Goal: Task Accomplishment & Management: Manage account settings

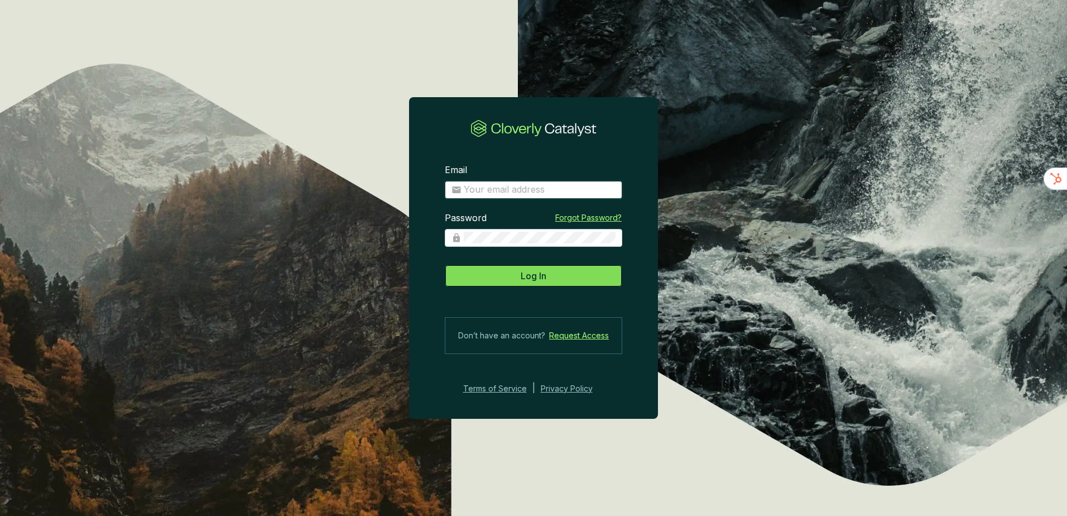
type input "[EMAIL_ADDRESS][DOMAIN_NAME]"
click at [562, 267] on button "Log In" at bounding box center [534, 276] width 178 height 22
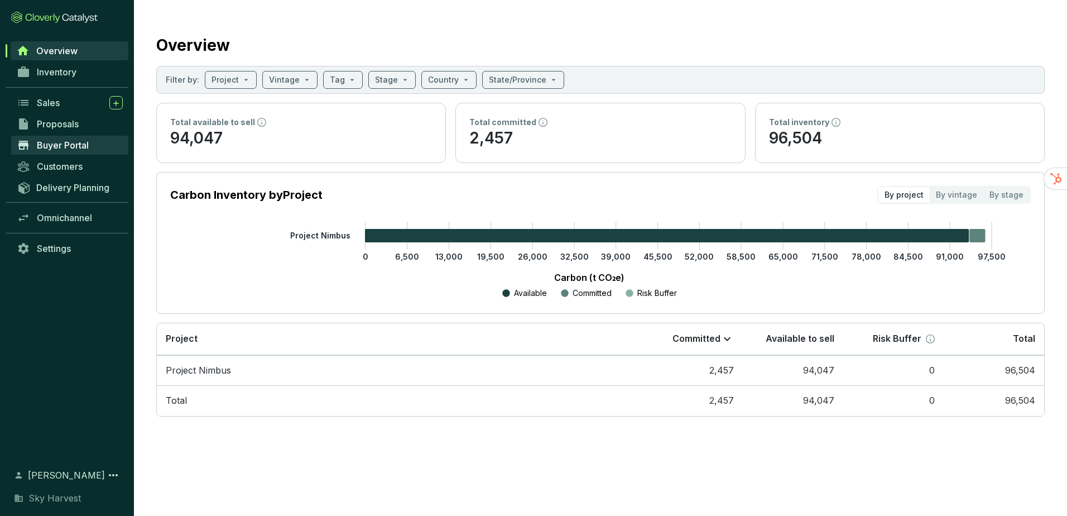
click at [66, 140] on span "Buyer Portal" at bounding box center [63, 145] width 52 height 11
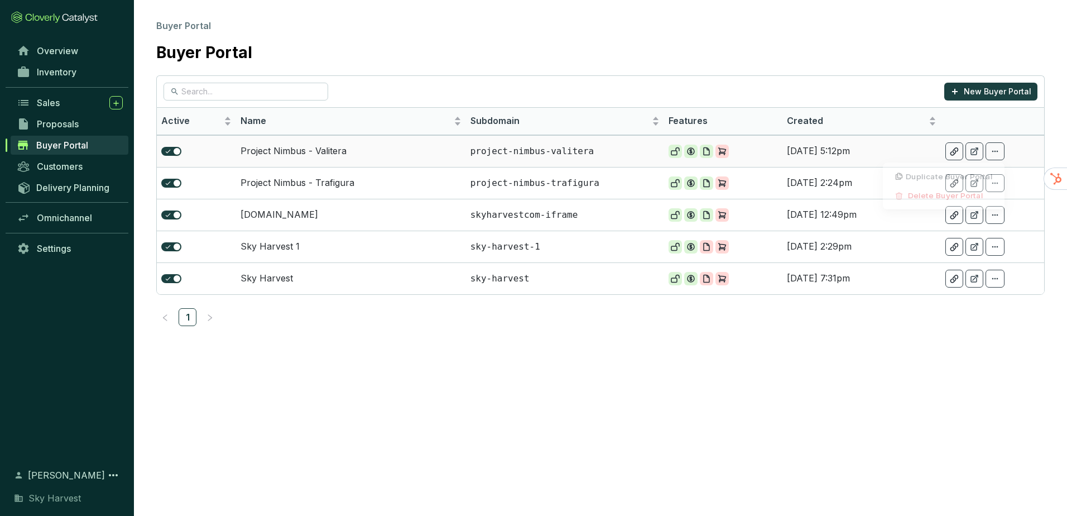
click at [996, 153] on icon at bounding box center [995, 151] width 9 height 13
click at [969, 176] on div at bounding box center [975, 183] width 18 height 18
click at [993, 148] on icon at bounding box center [995, 151] width 9 height 13
click at [946, 178] on span "Duplicate Buyer Portal" at bounding box center [949, 178] width 87 height 9
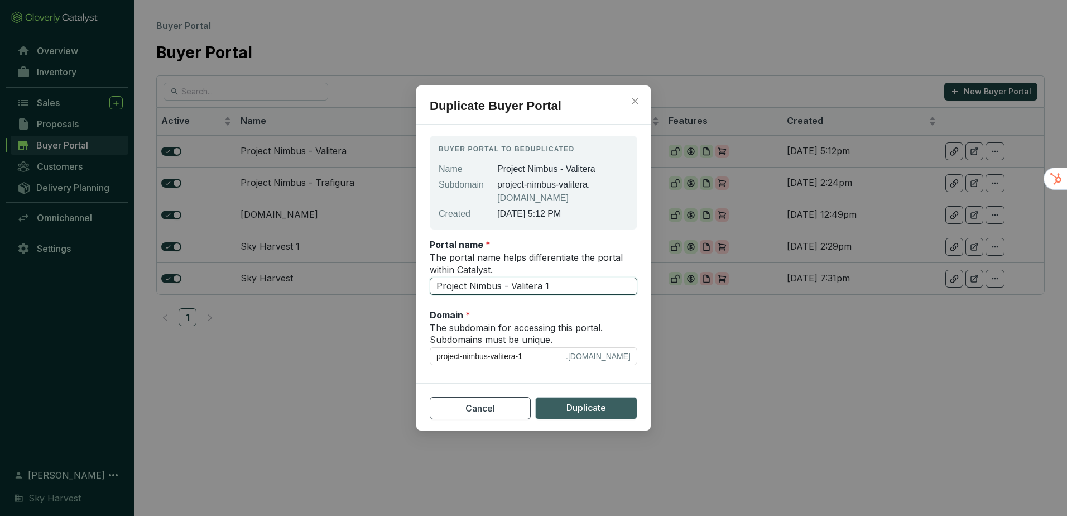
drag, startPoint x: 512, startPoint y: 286, endPoint x: 597, endPoint y: 290, distance: 85.0
click at [597, 290] on input "Project Nimbus - Valitera 1" at bounding box center [534, 286] width 208 height 18
type input "Project Nimbus - R"
type input "project-nimbus-r"
type input "Project Nimbus - Re"
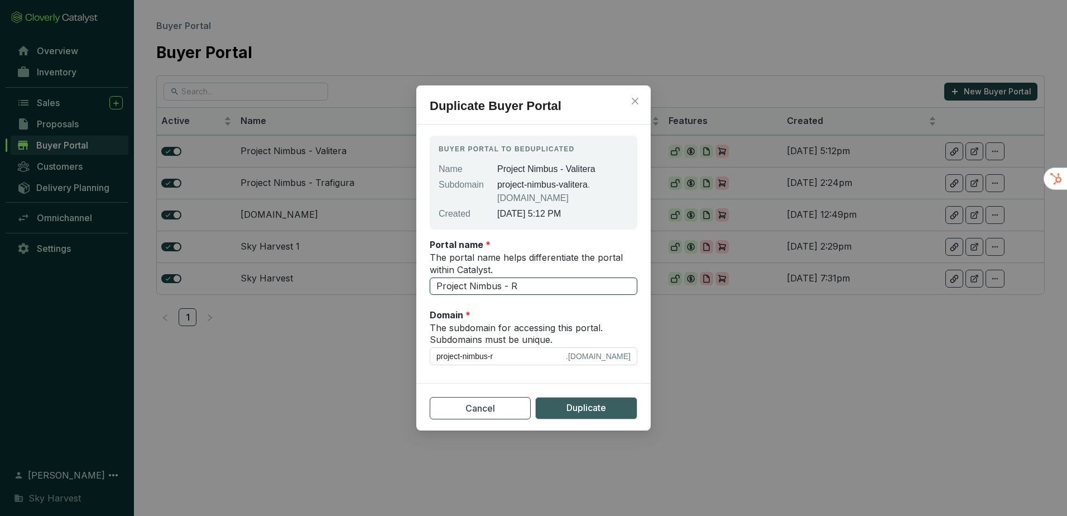
type input "project-nimbus-re"
type input "Project Nimbus - Rem"
type input "project-nimbus-rem"
type input "Project Nimbus - Remo"
type input "project-nimbus-remo"
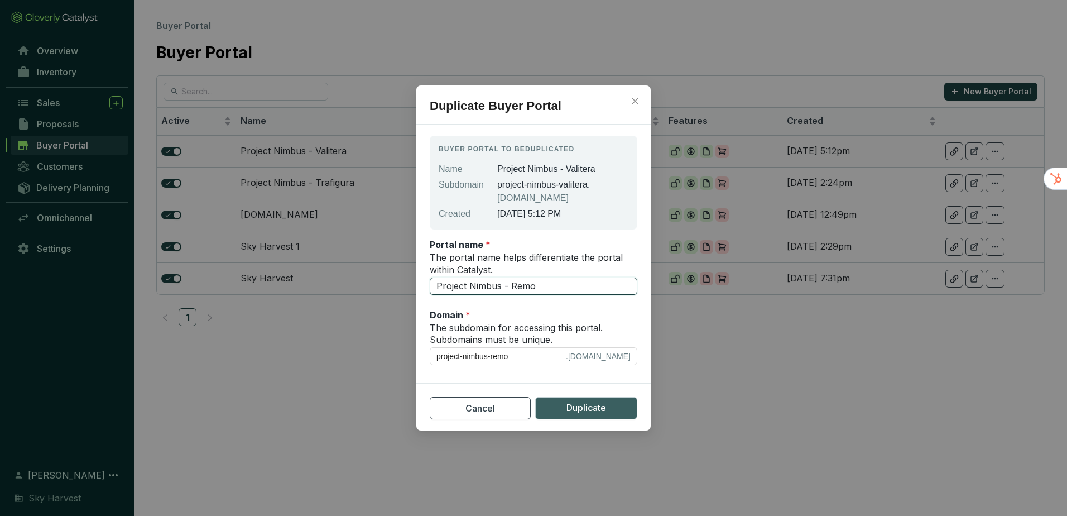
type input "Project Nimbus - Remov"
type input "project-nimbus-remov"
type input "Project Nimbus - Remova"
type input "project-nimbus-remova"
type input "Project Nimbus - Removal"
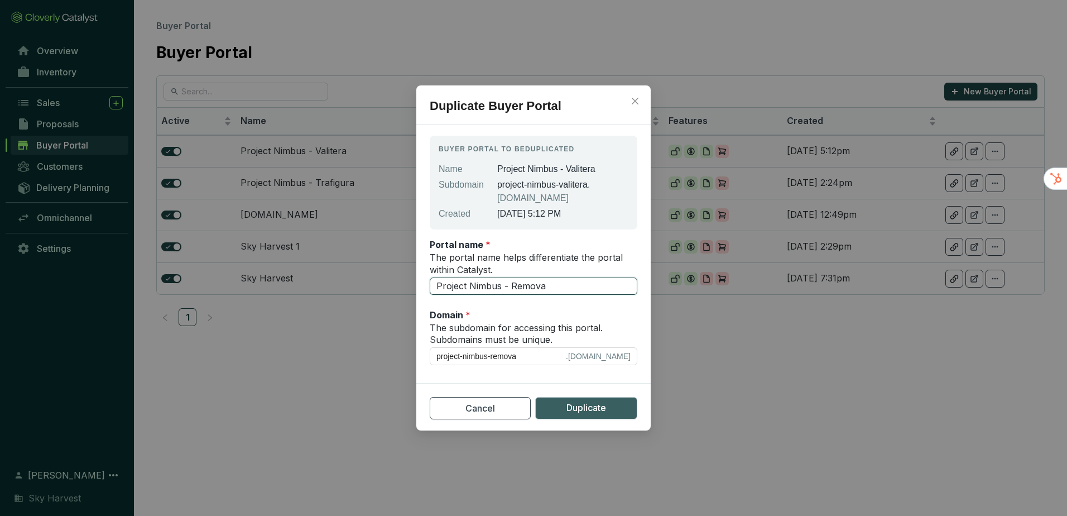
type input "project-nimbus-removal"
type input "Project Nimbus - Removall"
type input "project-nimbus-removall"
type input "Project Nimbus - Removall"
click at [596, 411] on span "Duplicate" at bounding box center [587, 408] width 40 height 14
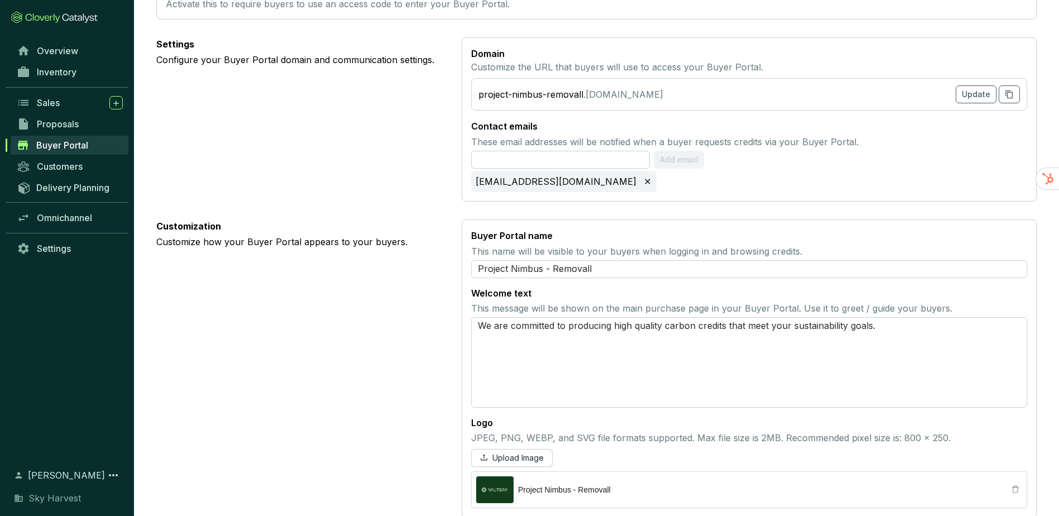
scroll to position [449, 0]
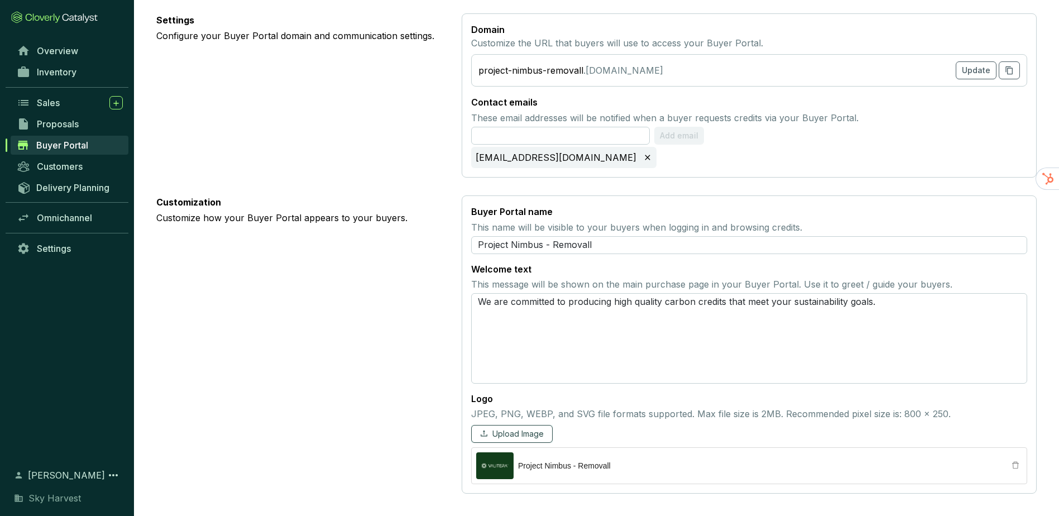
click at [485, 433] on icon "upload" at bounding box center [484, 433] width 8 height 8
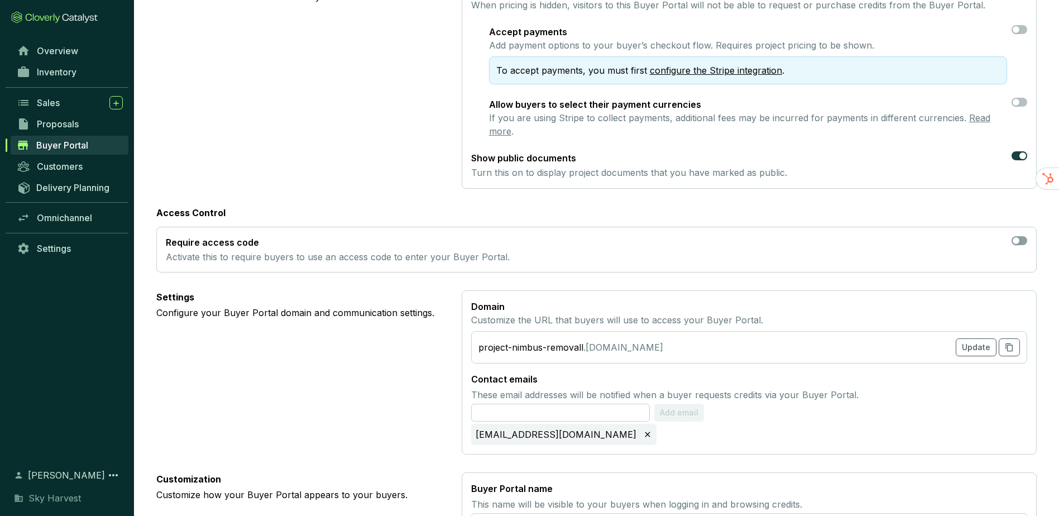
scroll to position [335, 0]
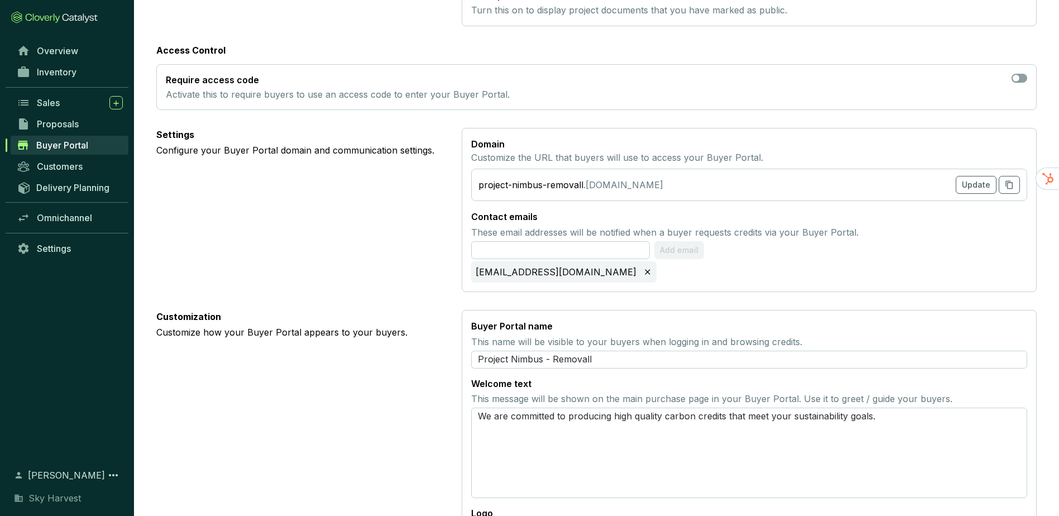
click at [593, 186] on div "project-nimbus-removall .[DOMAIN_NAME]" at bounding box center [570, 184] width 185 height 13
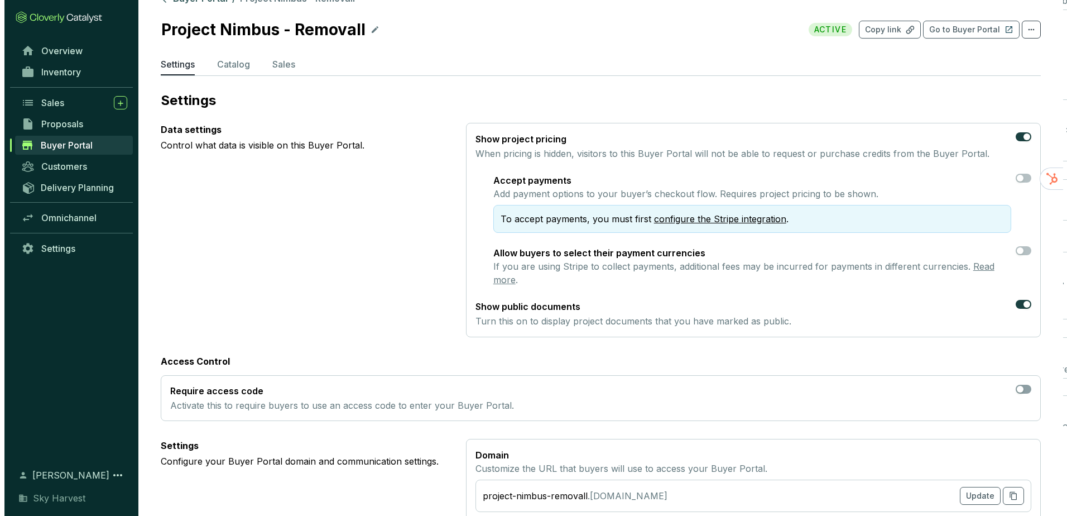
scroll to position [0, 0]
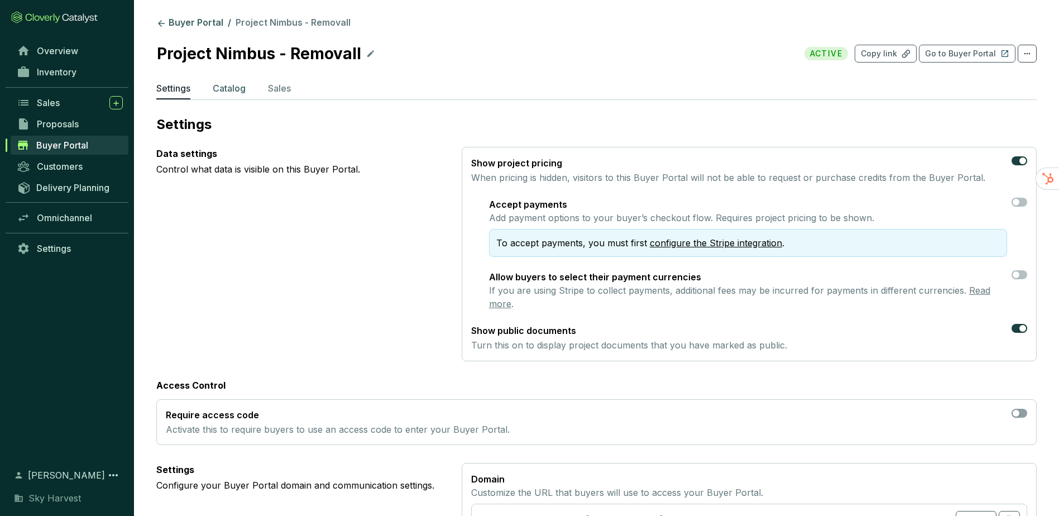
click at [232, 85] on p "Catalog" at bounding box center [229, 88] width 33 height 13
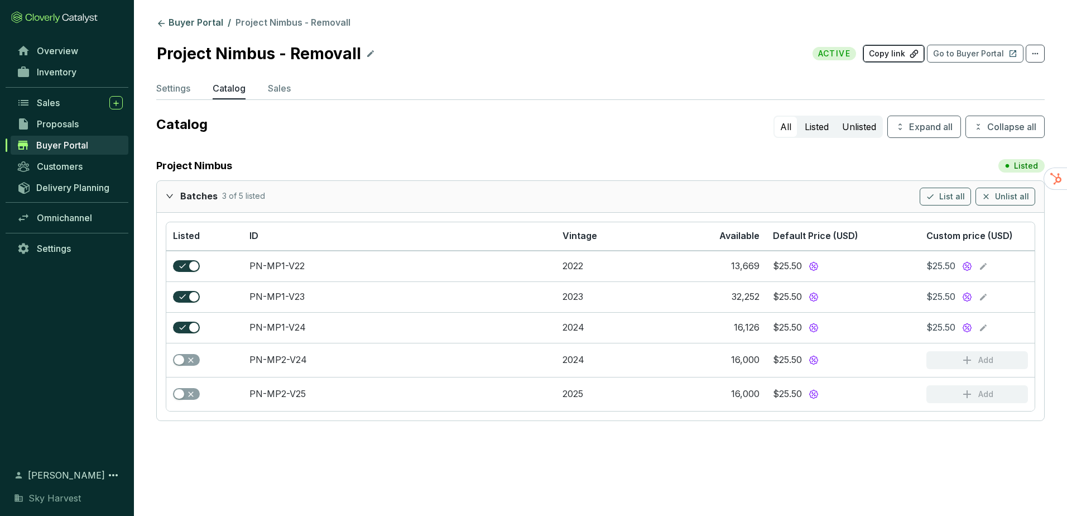
click at [898, 45] on button "Copy link" at bounding box center [894, 54] width 62 height 18
click at [895, 54] on p "Copy link" at bounding box center [887, 53] width 36 height 11
click at [982, 266] on icon at bounding box center [983, 266] width 9 height 13
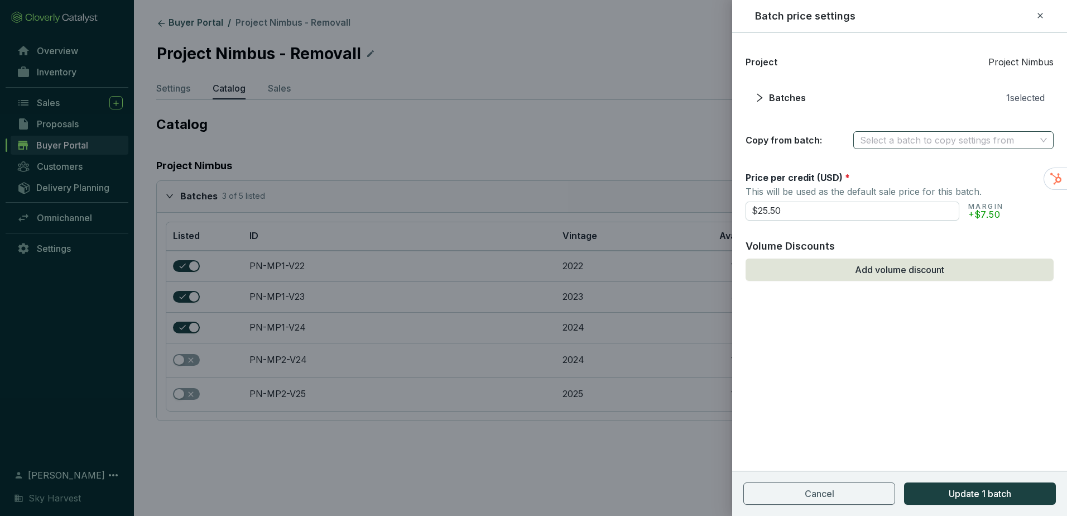
click at [899, 136] on input "search" at bounding box center [948, 140] width 176 height 17
click at [897, 161] on div "PN-MP1-V22" at bounding box center [953, 162] width 184 height 12
click at [898, 142] on span "PN-MP1-V22" at bounding box center [953, 140] width 187 height 17
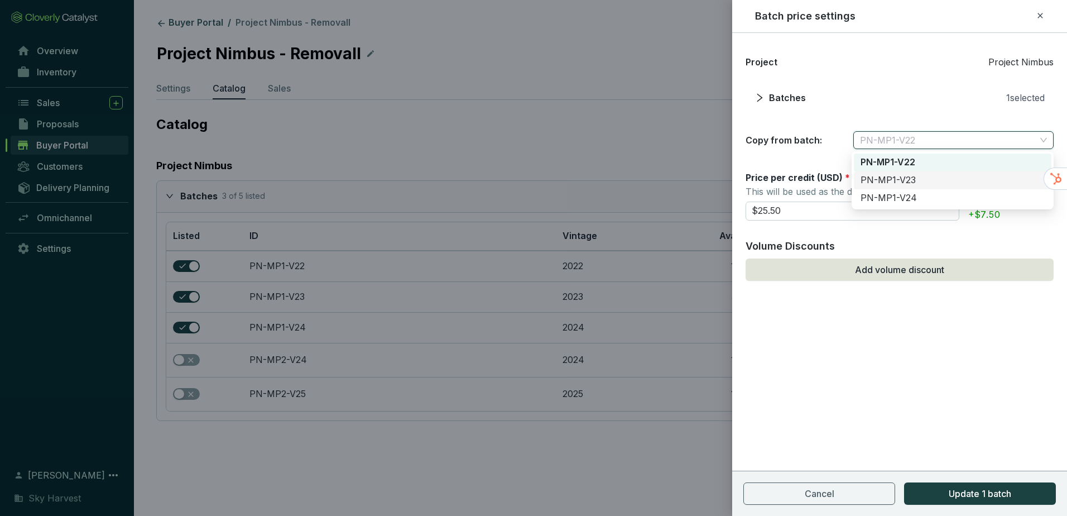
click at [893, 185] on div "PN-MP1-V23" at bounding box center [953, 180] width 184 height 12
click at [899, 141] on span "PN-MP1-V23" at bounding box center [953, 140] width 187 height 17
click at [899, 167] on div "PN-MP1-V22" at bounding box center [953, 162] width 184 height 12
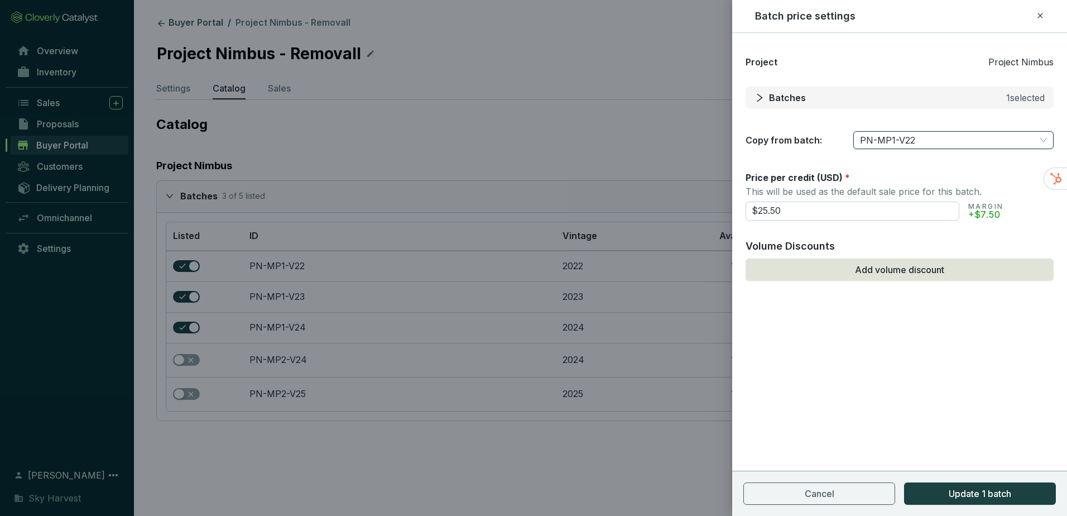
click at [757, 99] on icon "right" at bounding box center [760, 98] width 10 height 10
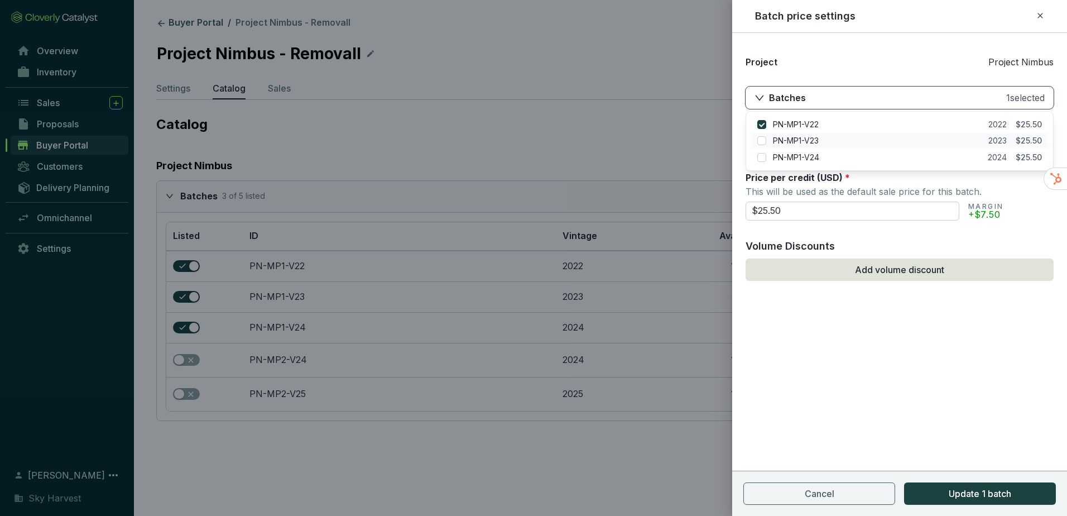
click at [790, 142] on span "PN-MP1-V23" at bounding box center [796, 140] width 46 height 11
click at [761, 138] on input "checkbox" at bounding box center [762, 140] width 9 height 9
checkbox input "true"
click at [762, 156] on input "checkbox" at bounding box center [762, 157] width 9 height 9
checkbox input "true"
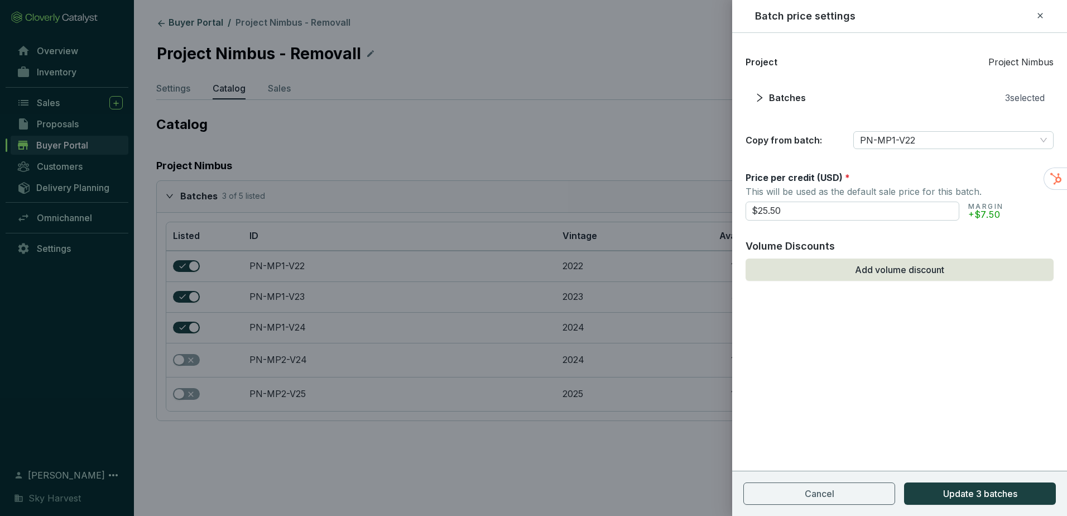
click at [798, 238] on form "Price per credit (USD) * This will be used as the default sale price for this b…" at bounding box center [900, 225] width 308 height 109
click at [810, 277] on button "Add volume discount" at bounding box center [900, 269] width 308 height 22
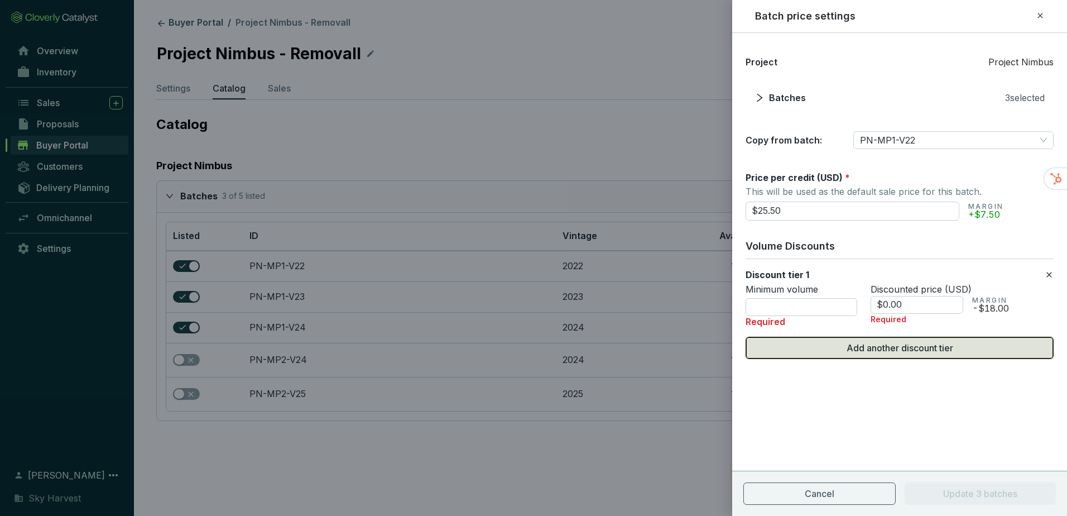
click at [831, 349] on button "Add another discount tier" at bounding box center [900, 348] width 308 height 22
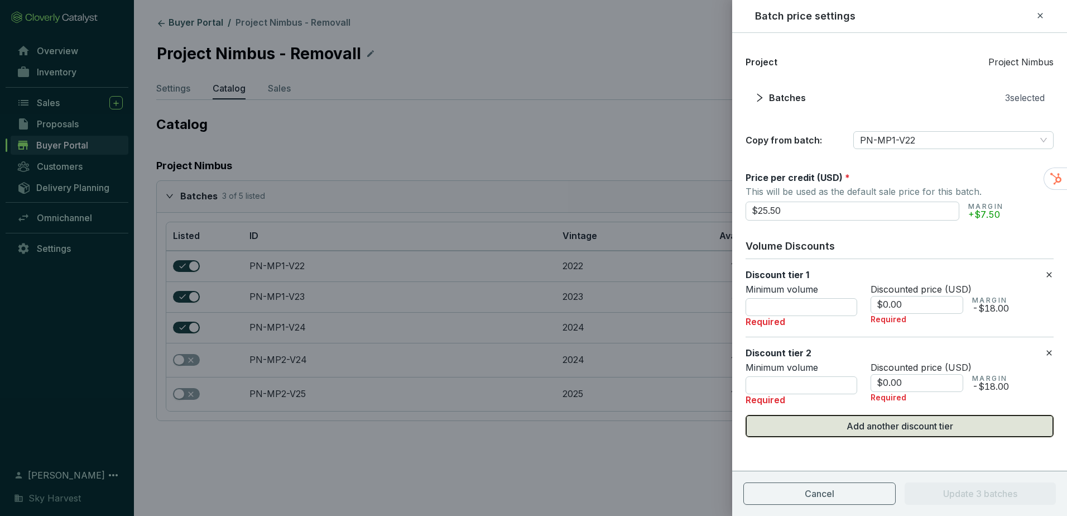
click at [825, 434] on button "Add another discount tier" at bounding box center [900, 426] width 308 height 22
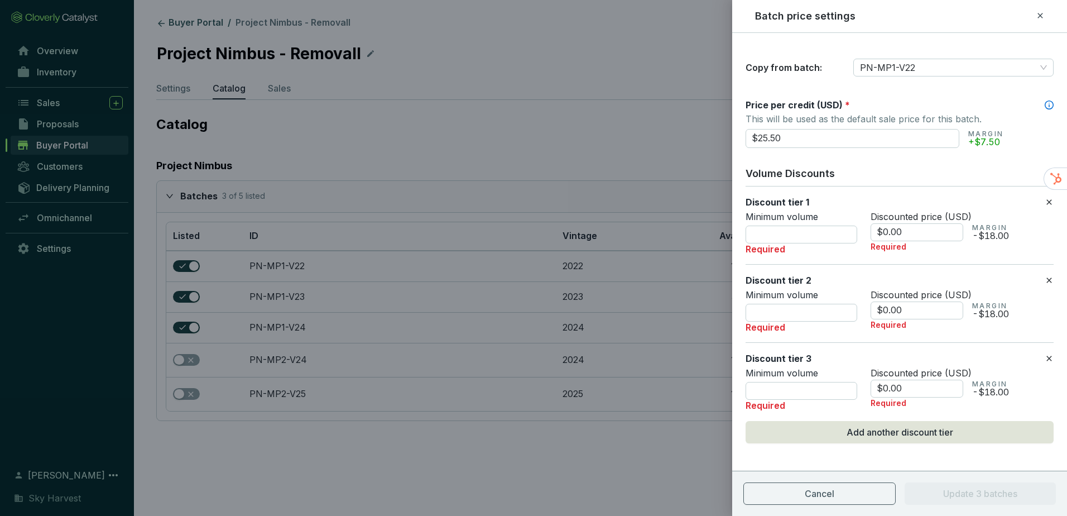
scroll to position [76, 0]
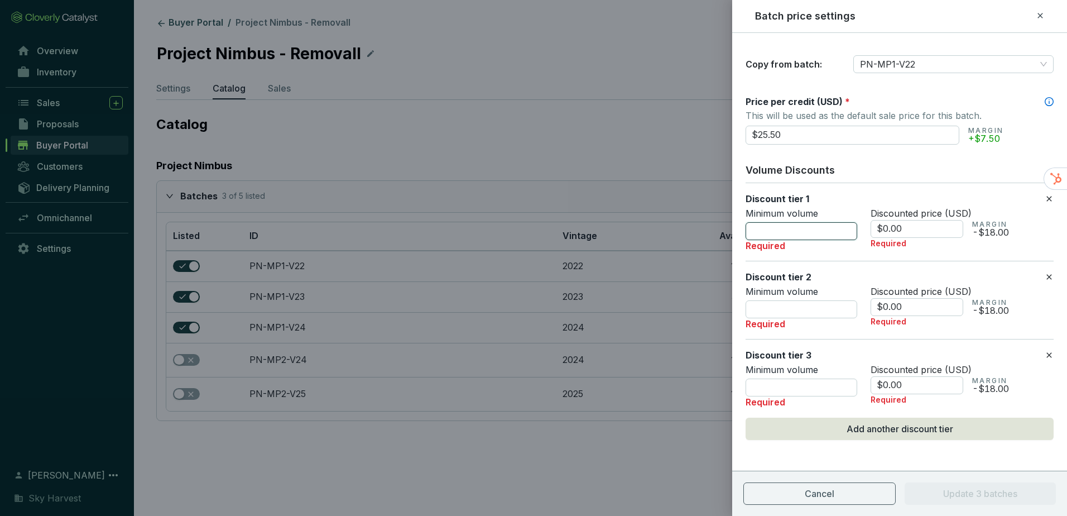
click at [766, 225] on input "number" at bounding box center [802, 231] width 112 height 18
type input "5000"
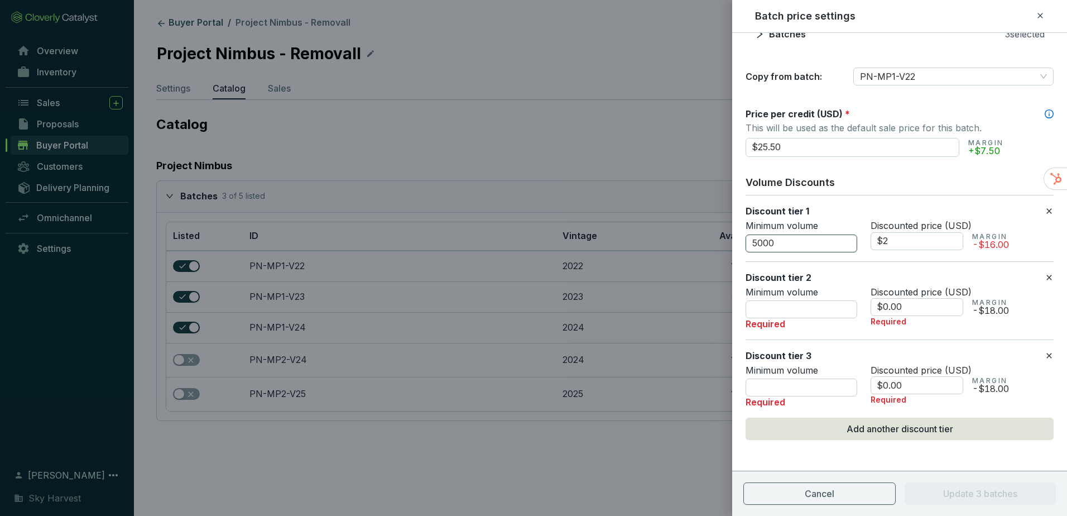
scroll to position [64, 0]
type input "$24.75"
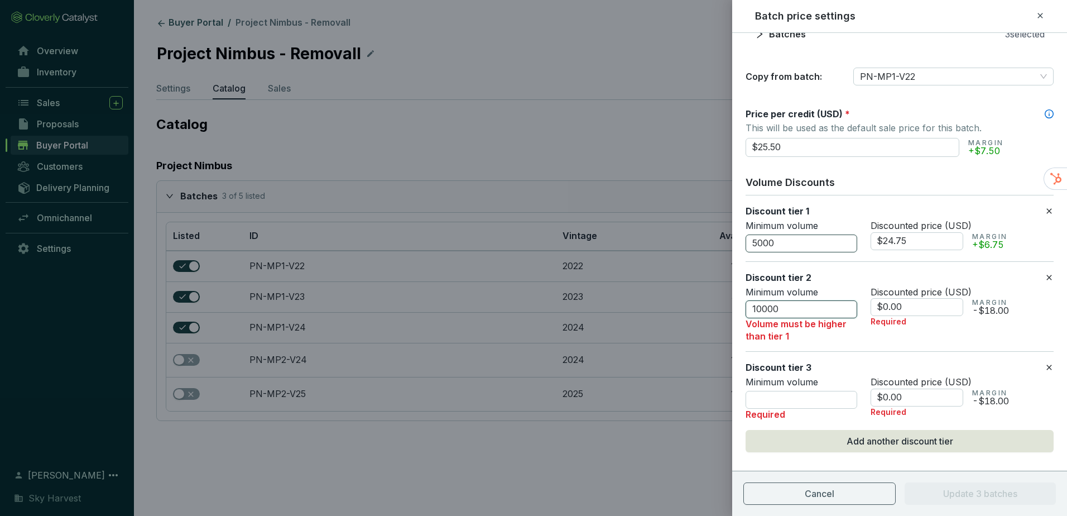
scroll to position [60, 0]
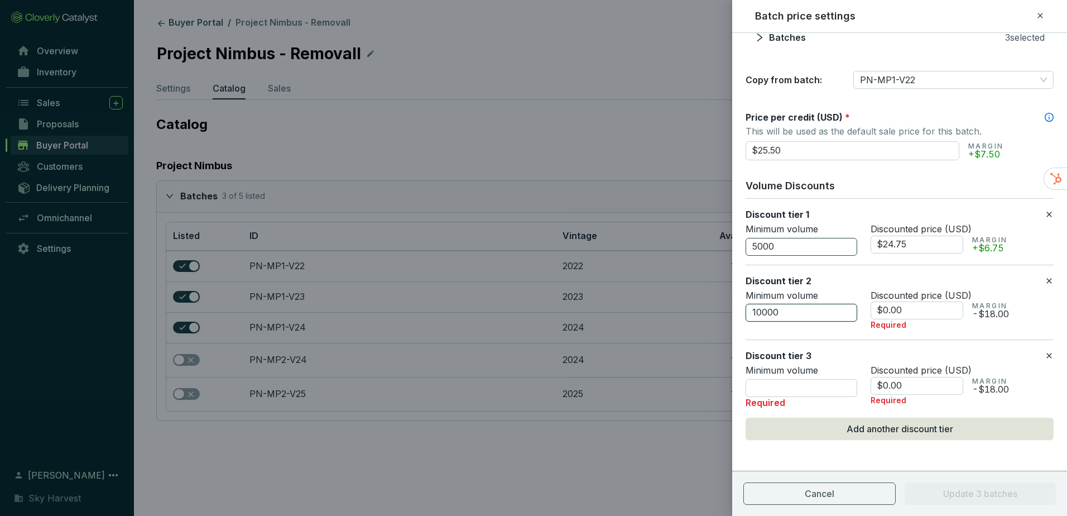
type input "10000"
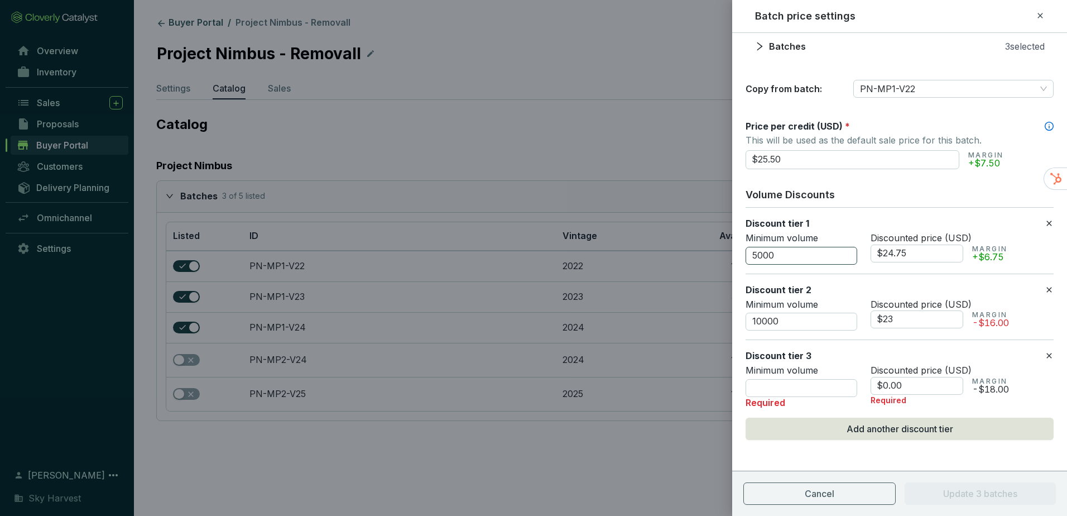
scroll to position [51, 0]
type input "$23.80"
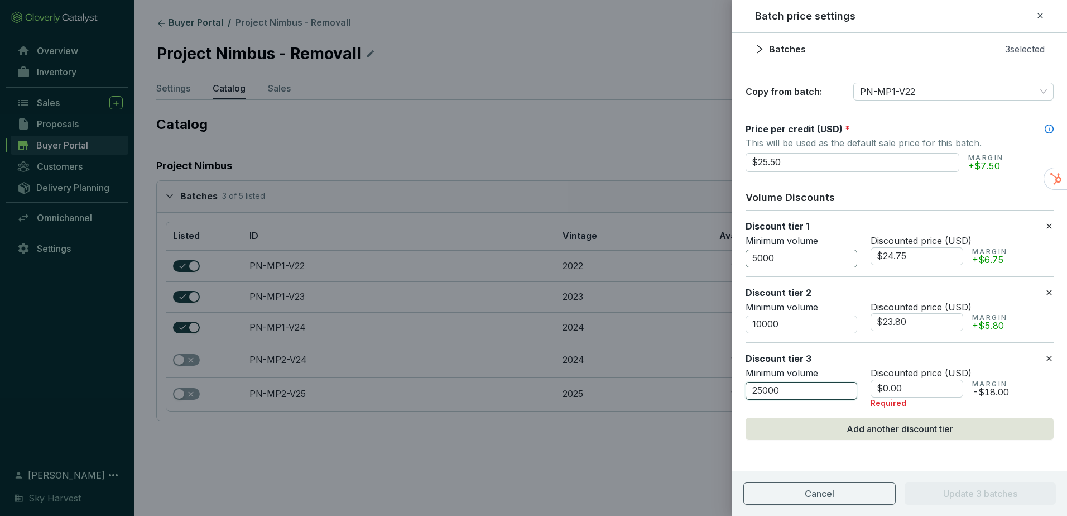
type input "25000"
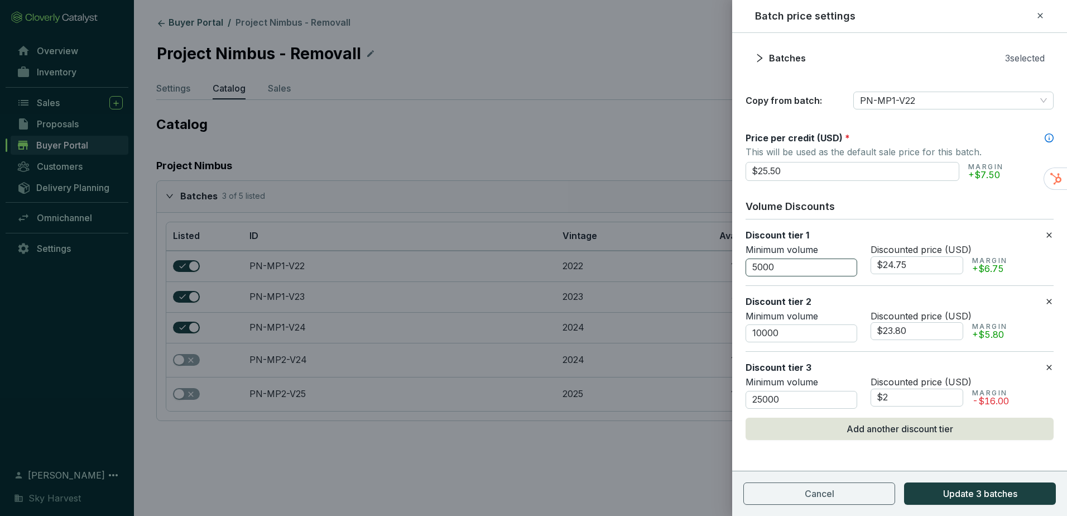
scroll to position [40, 0]
type input "$22.44"
click at [746, 418] on button "Add another discount tier" at bounding box center [900, 429] width 308 height 22
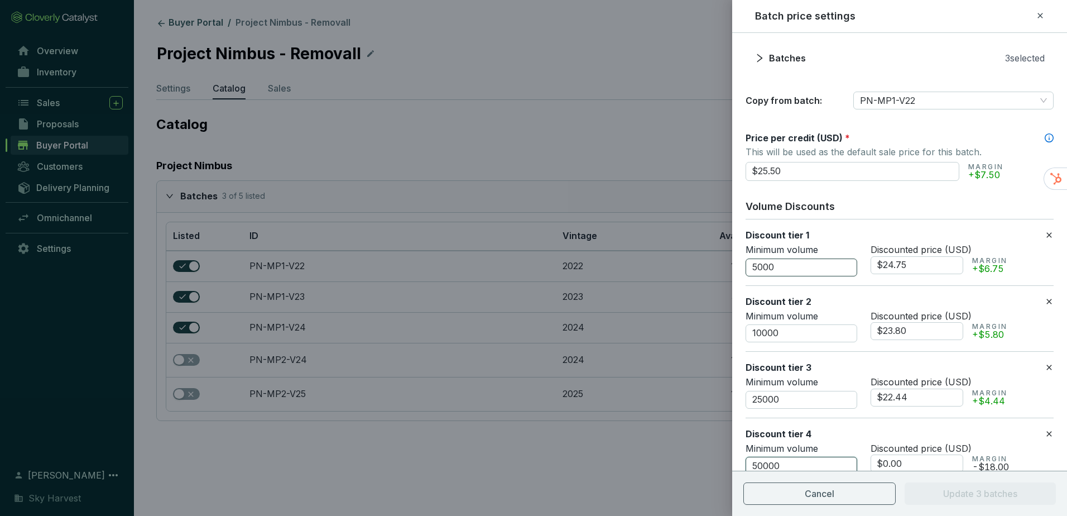
type input "50000"
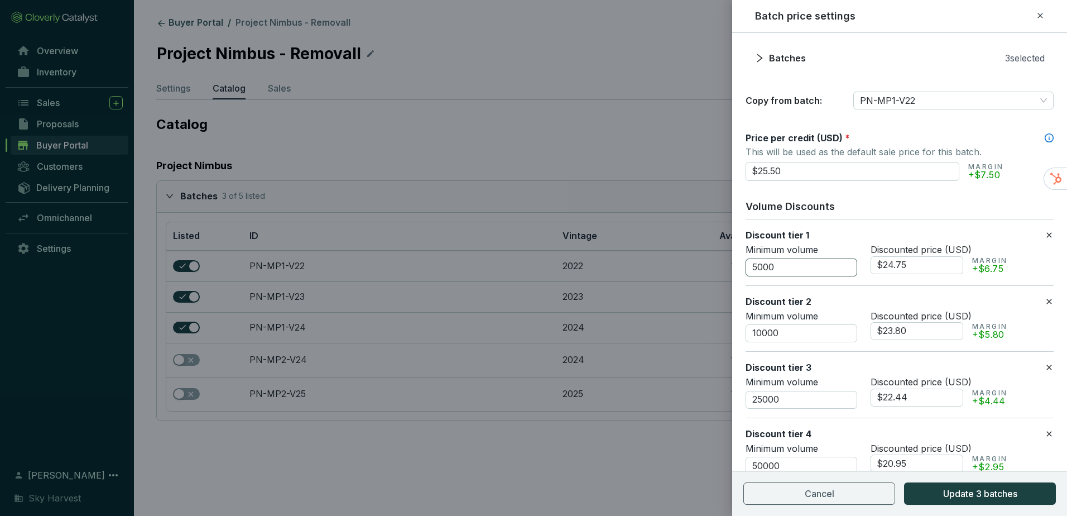
type input "$20.95"
click at [746, 483] on button "Add another discount tier" at bounding box center [900, 494] width 308 height 22
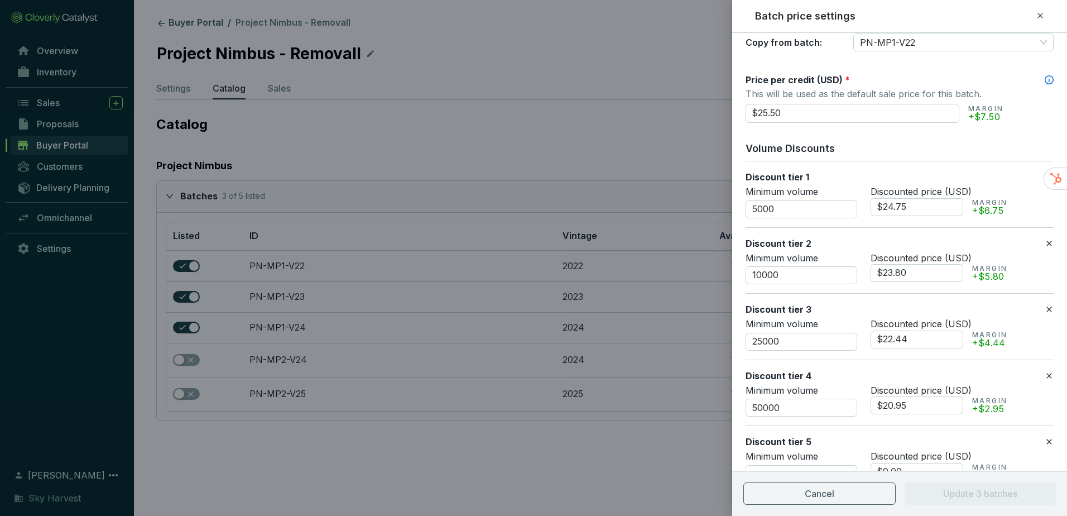
scroll to position [184, 0]
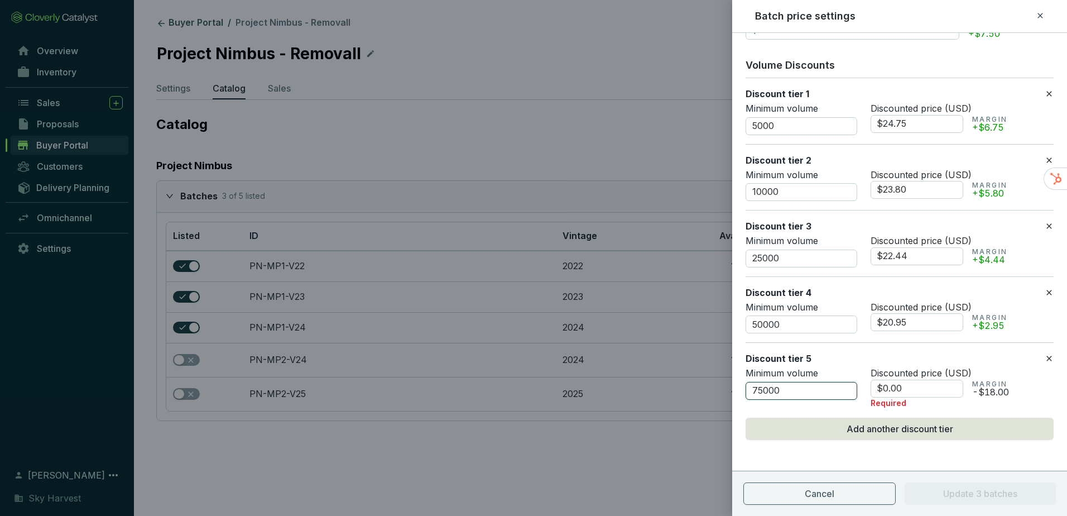
type input "75000"
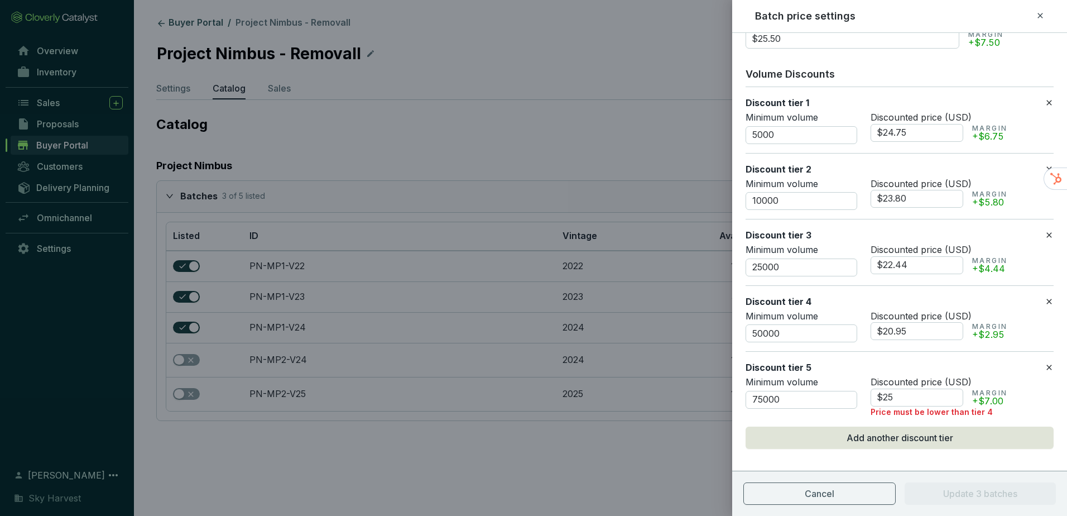
scroll to position [181, 0]
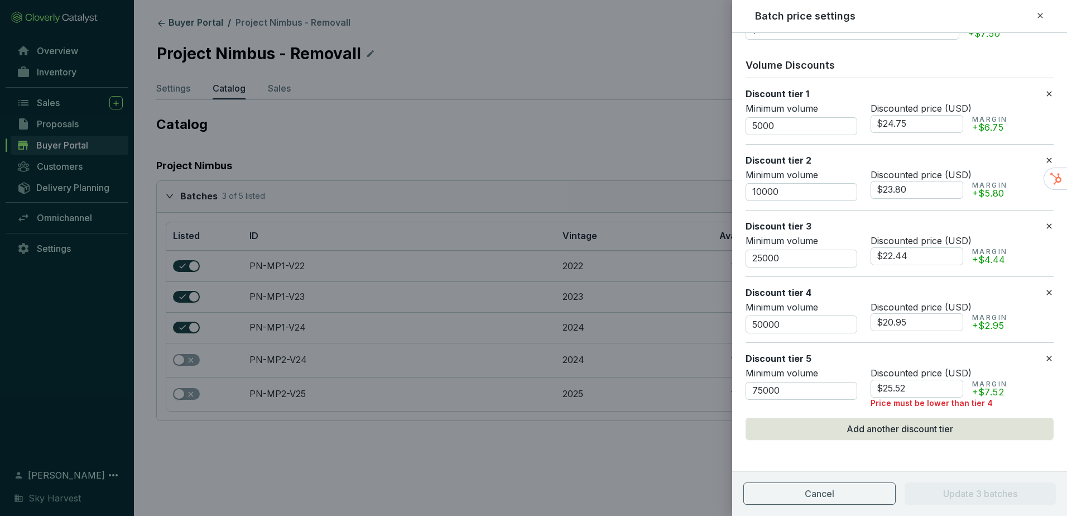
type input "$0"
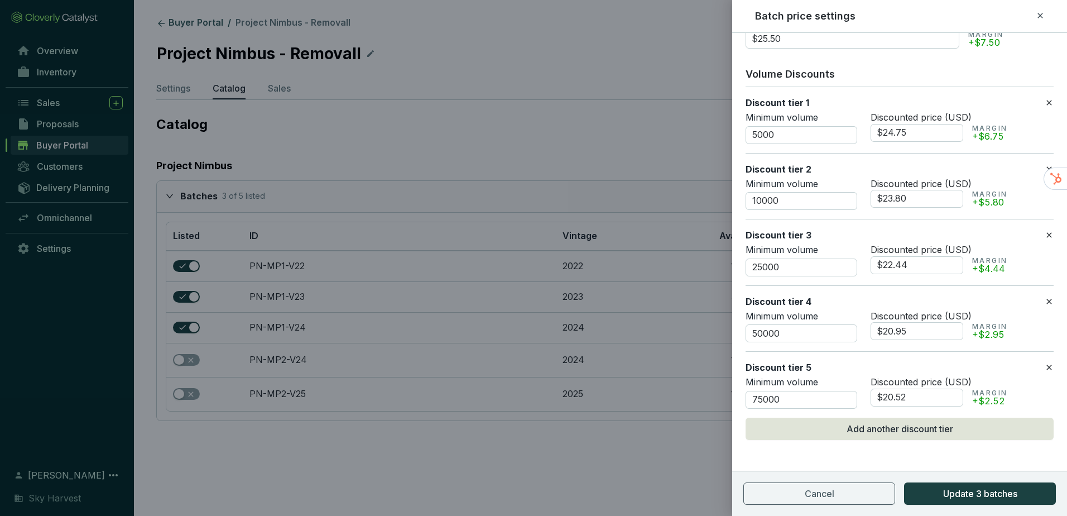
type input "$20.52"
click at [746, 418] on button "Add another discount tier" at bounding box center [900, 429] width 308 height 22
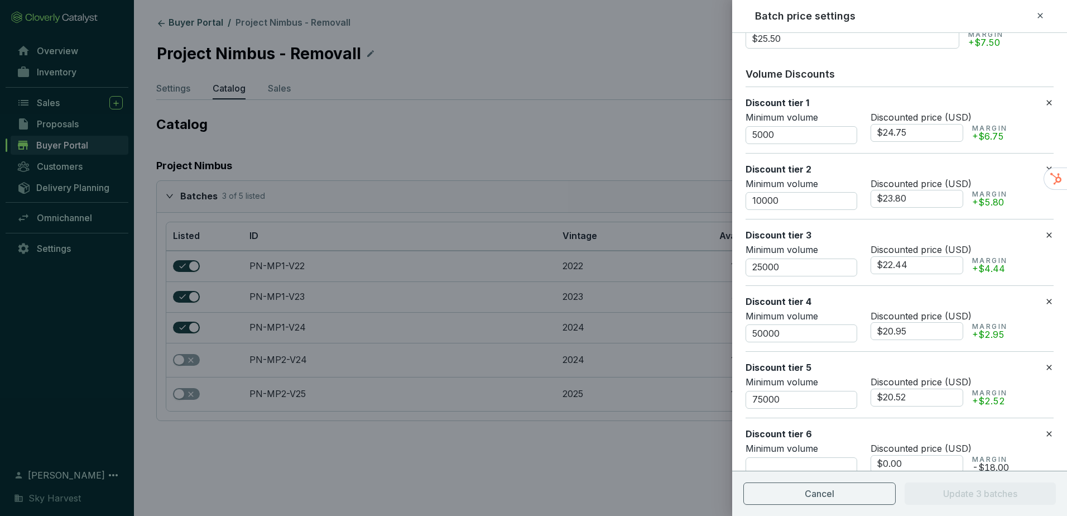
scroll to position [174, 0]
type input "90000"
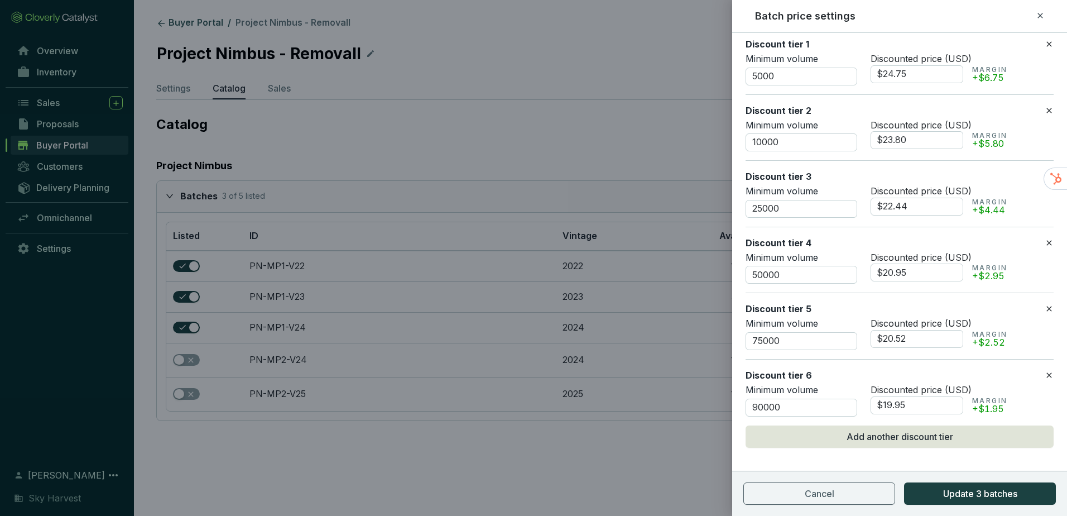
scroll to position [238, 0]
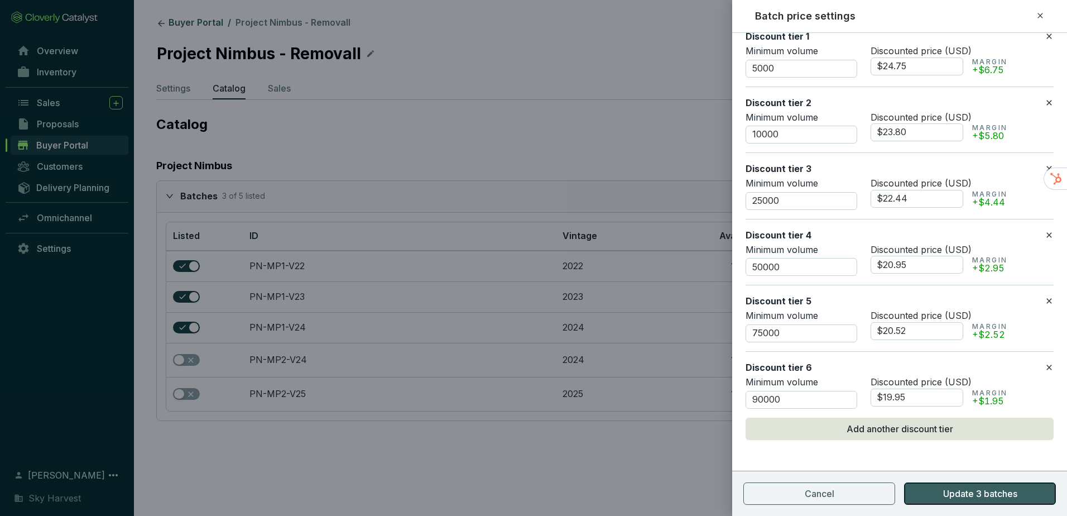
type input "$19.95"
click at [980, 495] on span "Update 3 batches" at bounding box center [980, 493] width 74 height 13
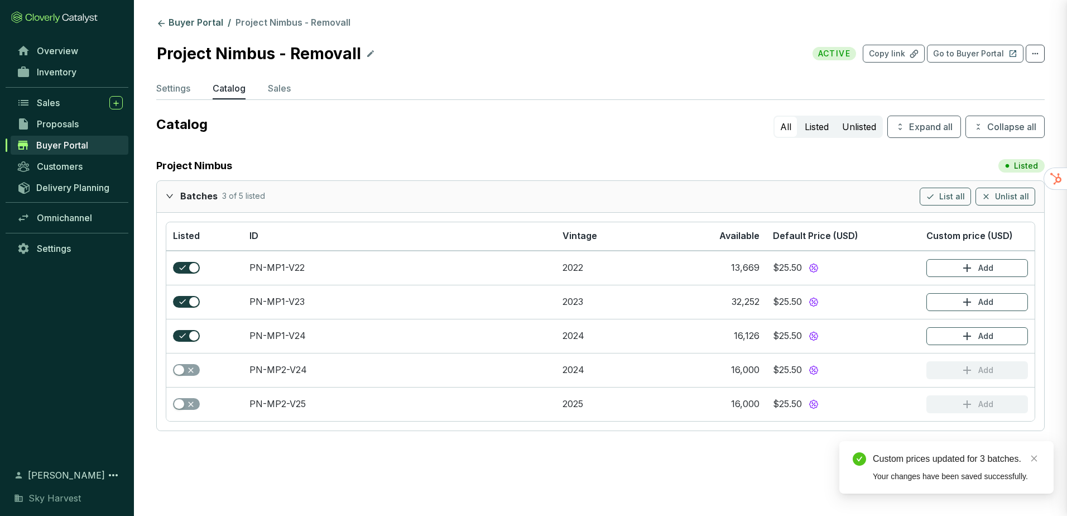
scroll to position [0, 0]
click at [632, 448] on section "Buyer Portal / Project Nimbus - Removall Project Nimbus - Removall ACTIVE Copy …" at bounding box center [600, 226] width 933 height 453
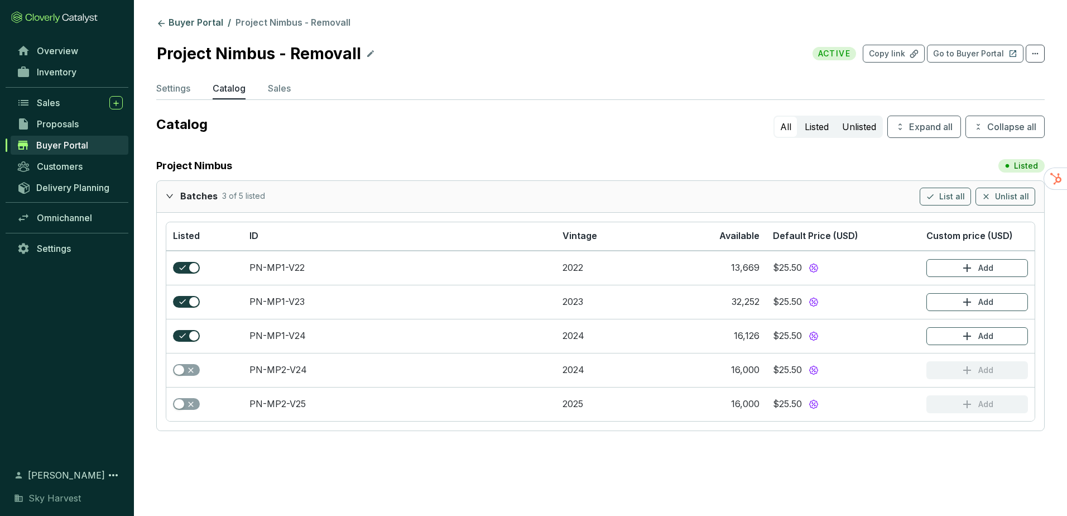
click at [423, 141] on section "Buyer Portal / Project Nimbus - Removall Project Nimbus - Removall ACTIVE Copy …" at bounding box center [600, 226] width 933 height 453
click at [280, 83] on p "Sales" at bounding box center [279, 88] width 23 height 13
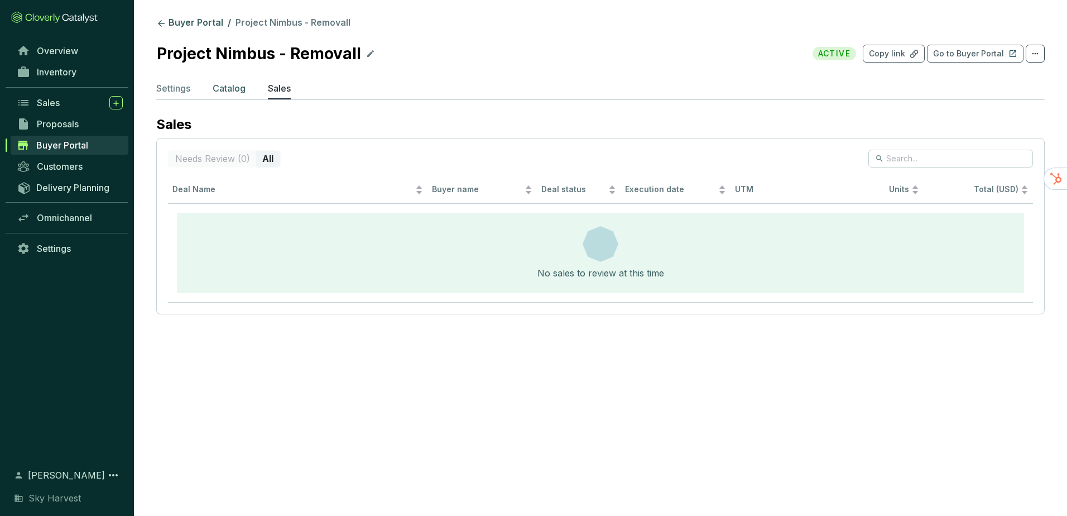
click at [222, 91] on p "Catalog" at bounding box center [229, 88] width 33 height 13
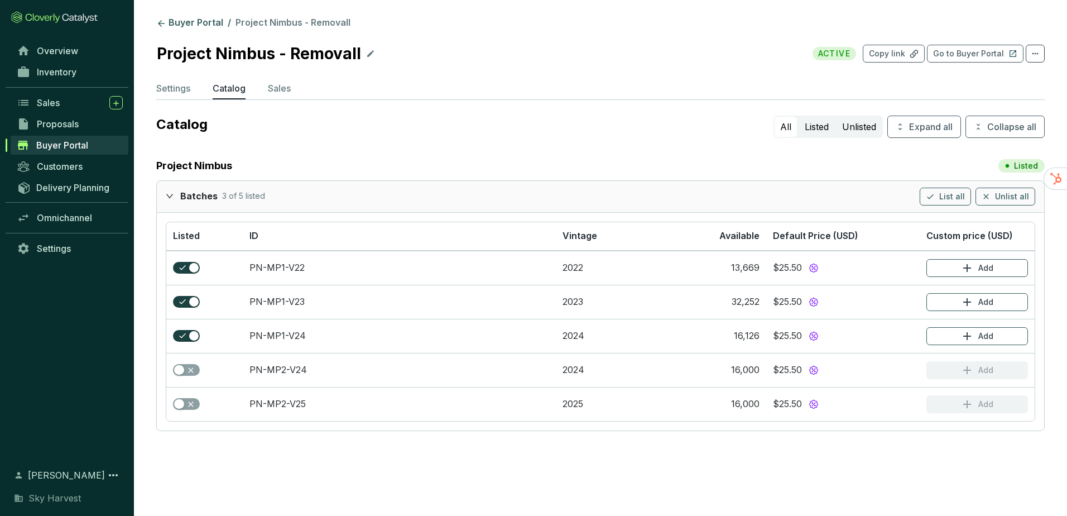
click at [191, 15] on section "Buyer Portal / Project Nimbus - Removall Project Nimbus - Removall ACTIVE Copy …" at bounding box center [600, 226] width 933 height 453
click at [191, 21] on link "Buyer Portal" at bounding box center [189, 23] width 71 height 13
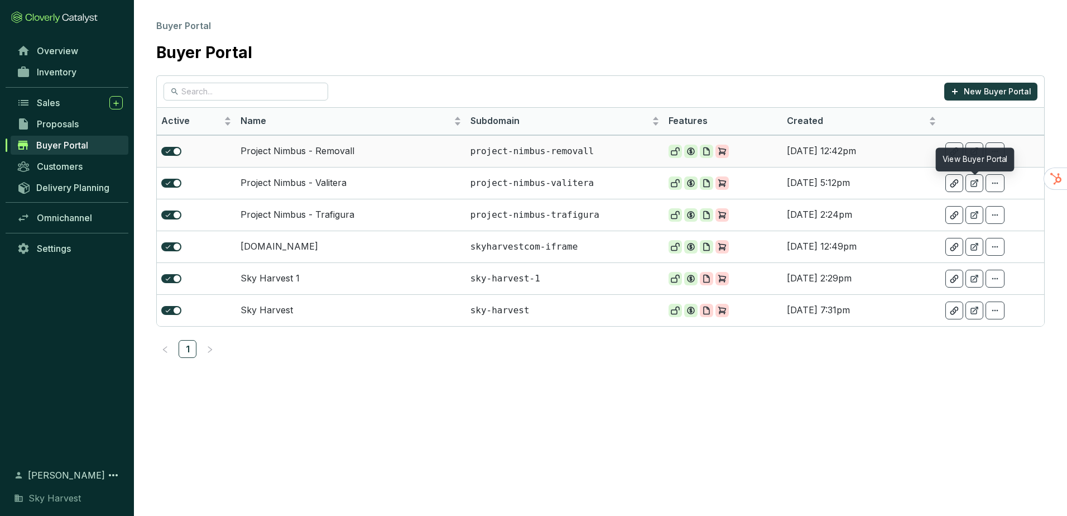
click at [956, 152] on icon at bounding box center [954, 151] width 7 height 7
